Goal: Transaction & Acquisition: Purchase product/service

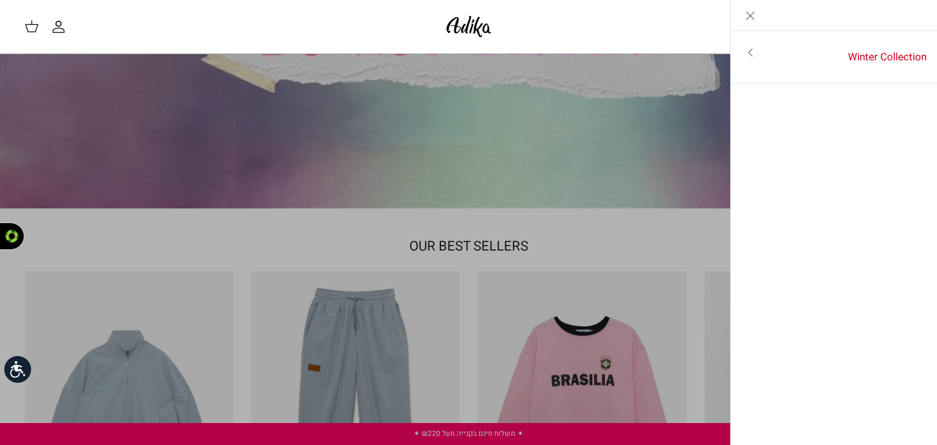
click at [750, 57] on icon "Toggle menu" at bounding box center [750, 52] width 15 height 15
click at [896, 54] on link "לכל הפריטים" at bounding box center [834, 53] width 195 height 30
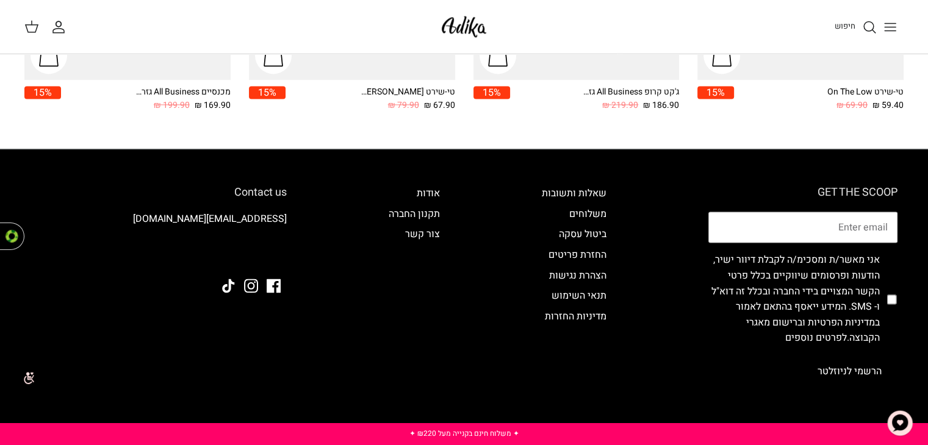
scroll to position [1783, 0]
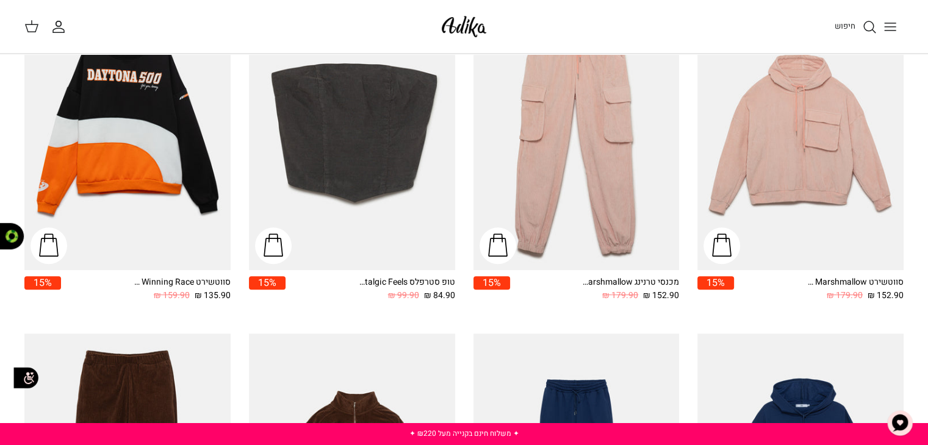
click at [861, 32] on link "חיפוש" at bounding box center [855, 27] width 42 height 15
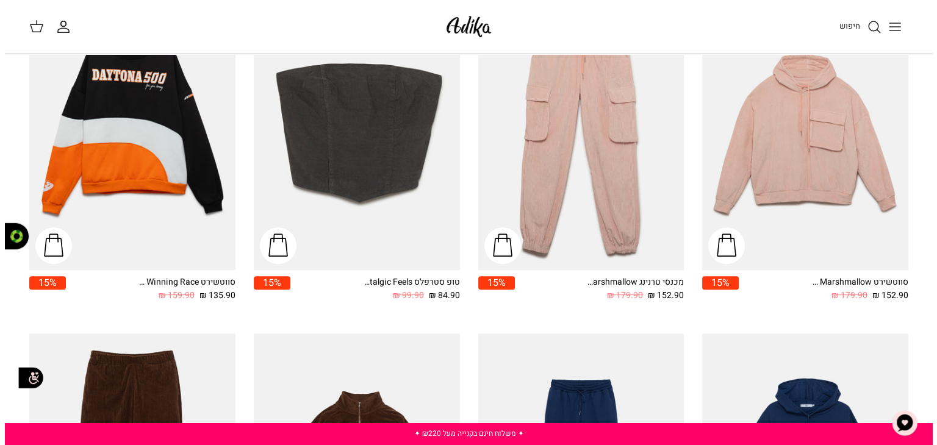
scroll to position [542, 0]
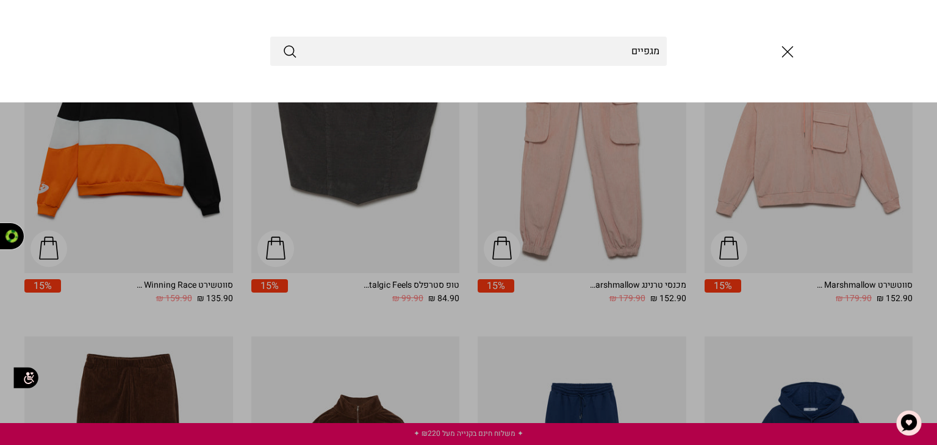
type input "מגפיים"
click at [282, 43] on button "Submit" at bounding box center [289, 51] width 15 height 16
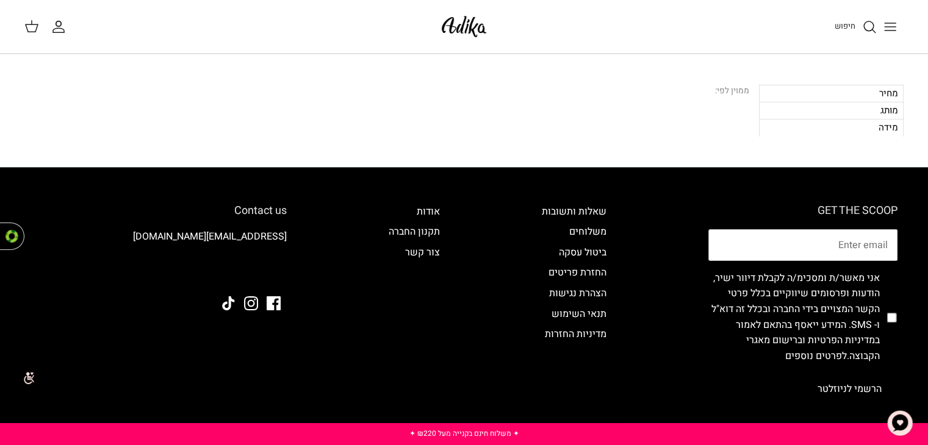
scroll to position [92, 0]
